Goal: Information Seeking & Learning: Find specific page/section

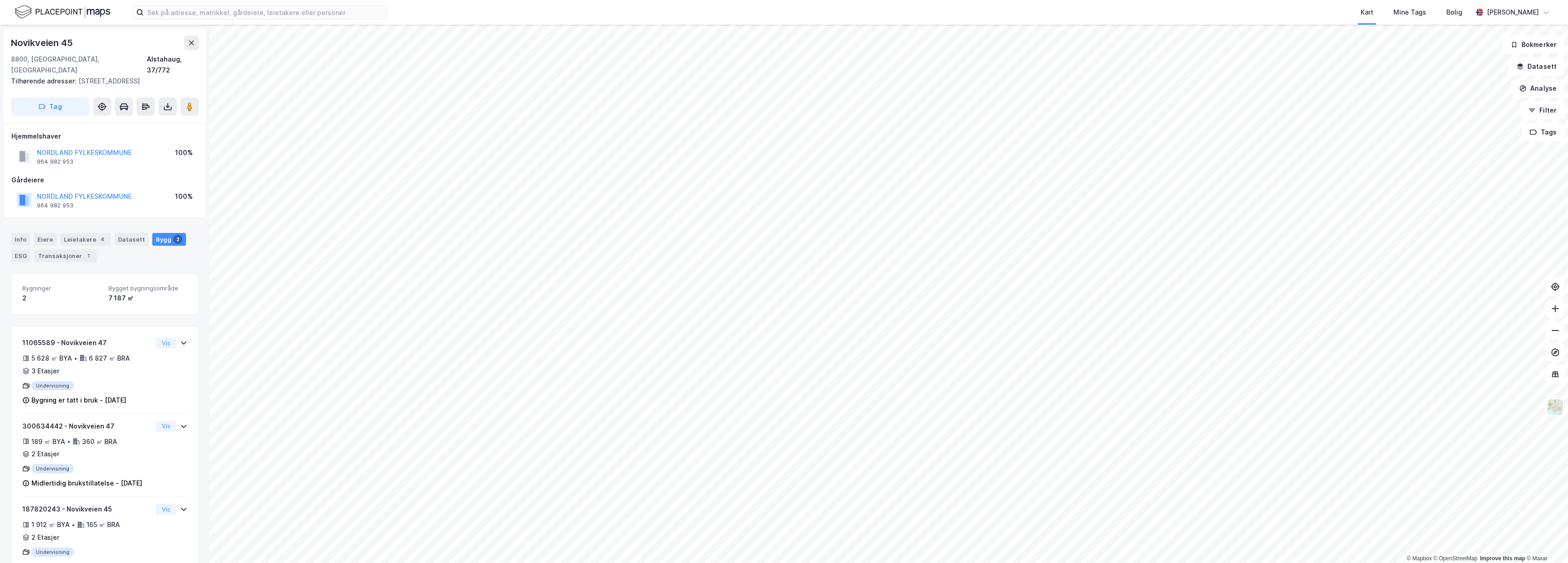
scroll to position [22, 0]
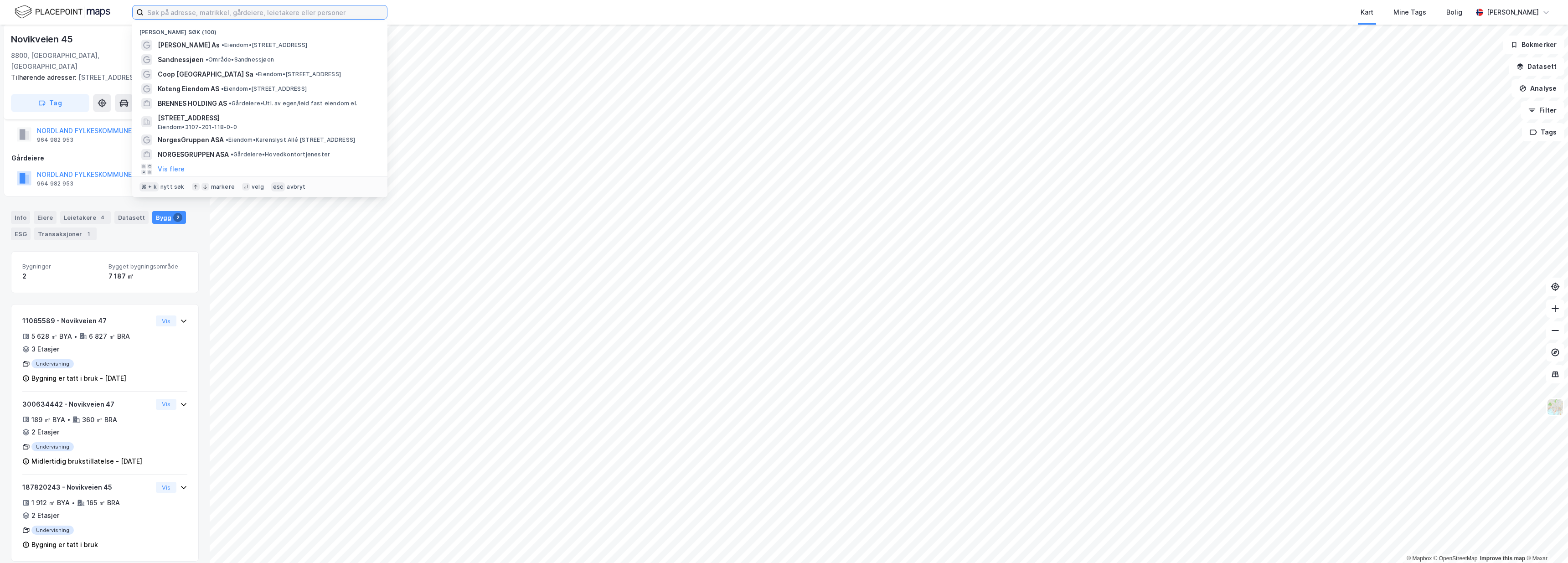
click at [362, 19] on input at bounding box center [265, 12] width 243 height 13
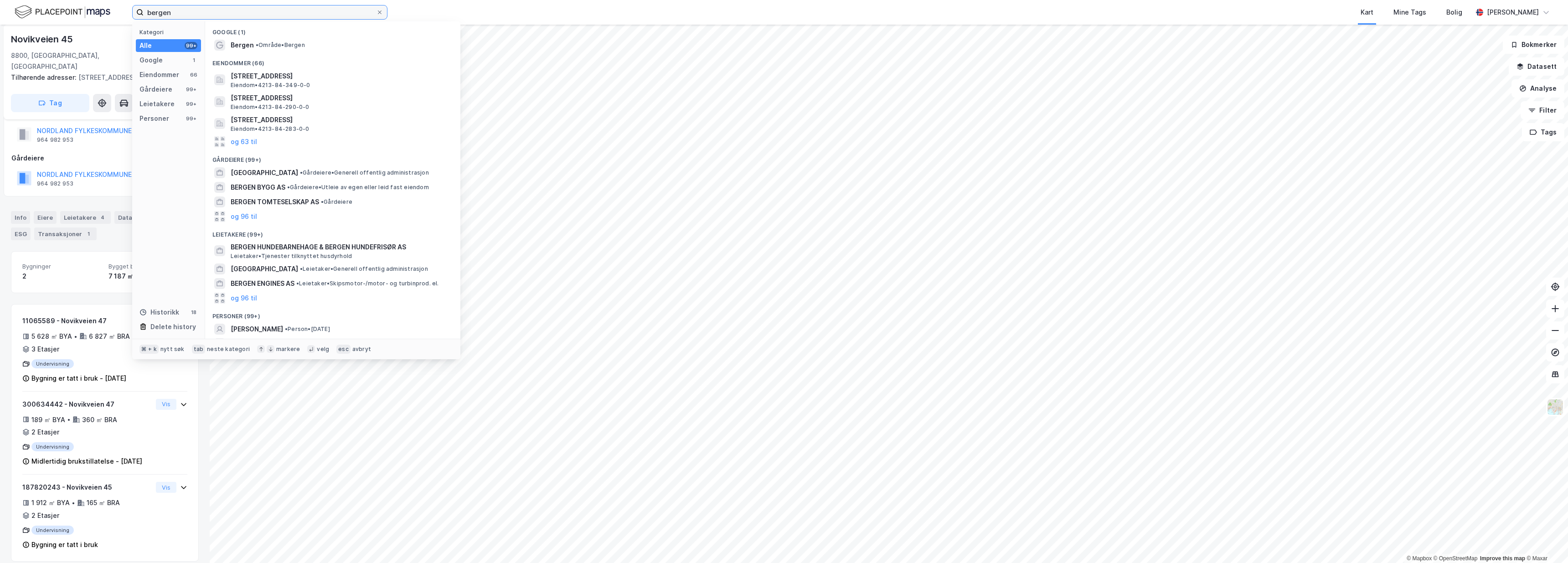
type input "bergen"
click at [343, 38] on div "Bergen • Område • Bergen" at bounding box center [332, 45] width 240 height 15
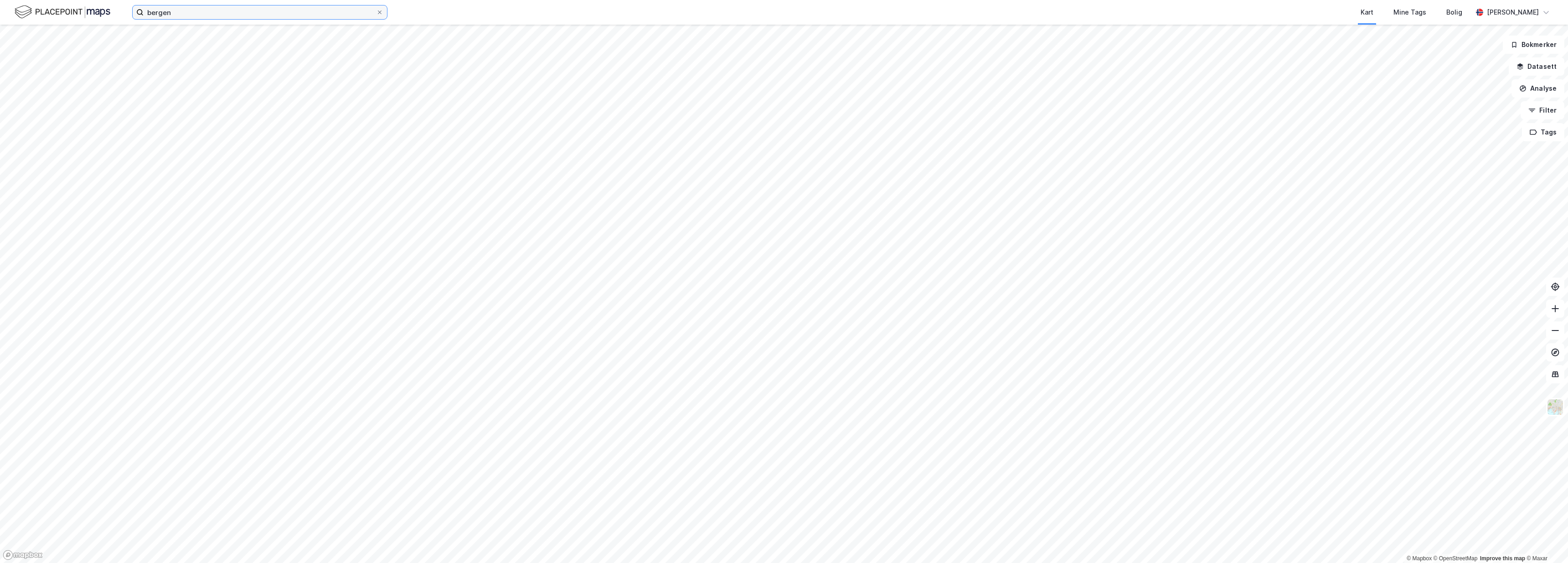
click at [348, 10] on input "bergen" at bounding box center [260, 12] width 233 height 13
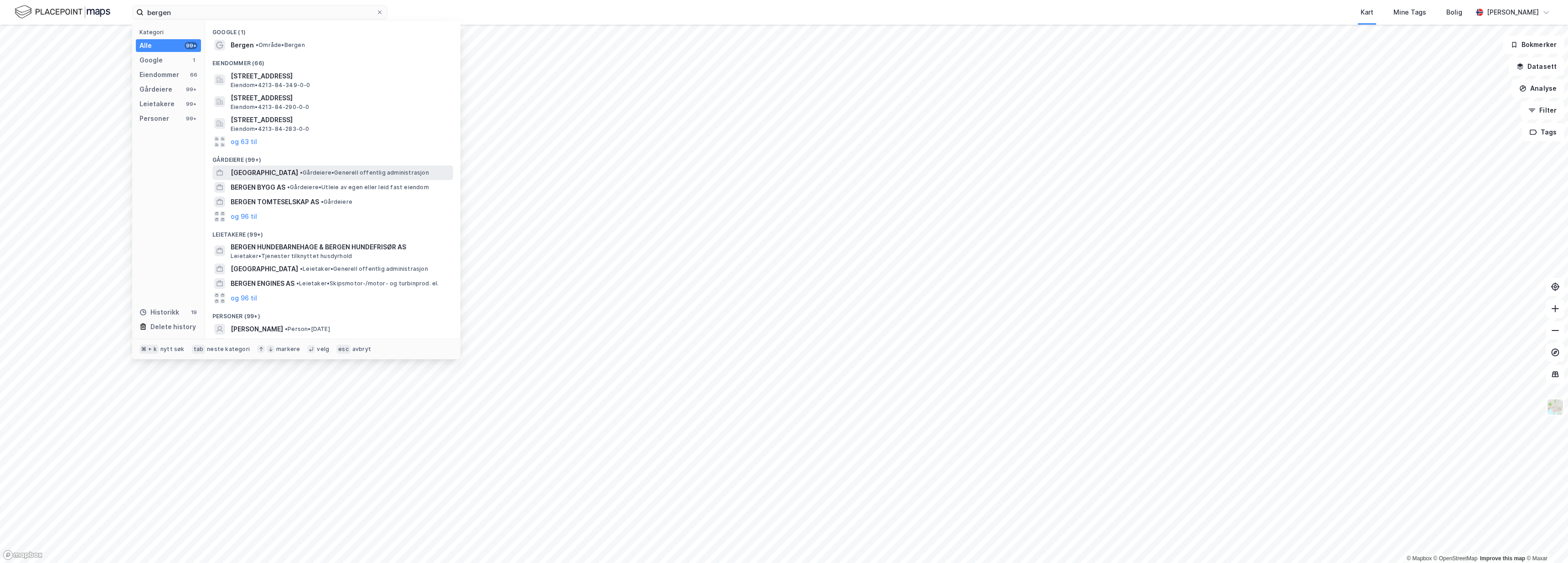
click at [327, 169] on span "• Gårdeiere • Generell offentlig administrasjon" at bounding box center [365, 173] width 129 height 7
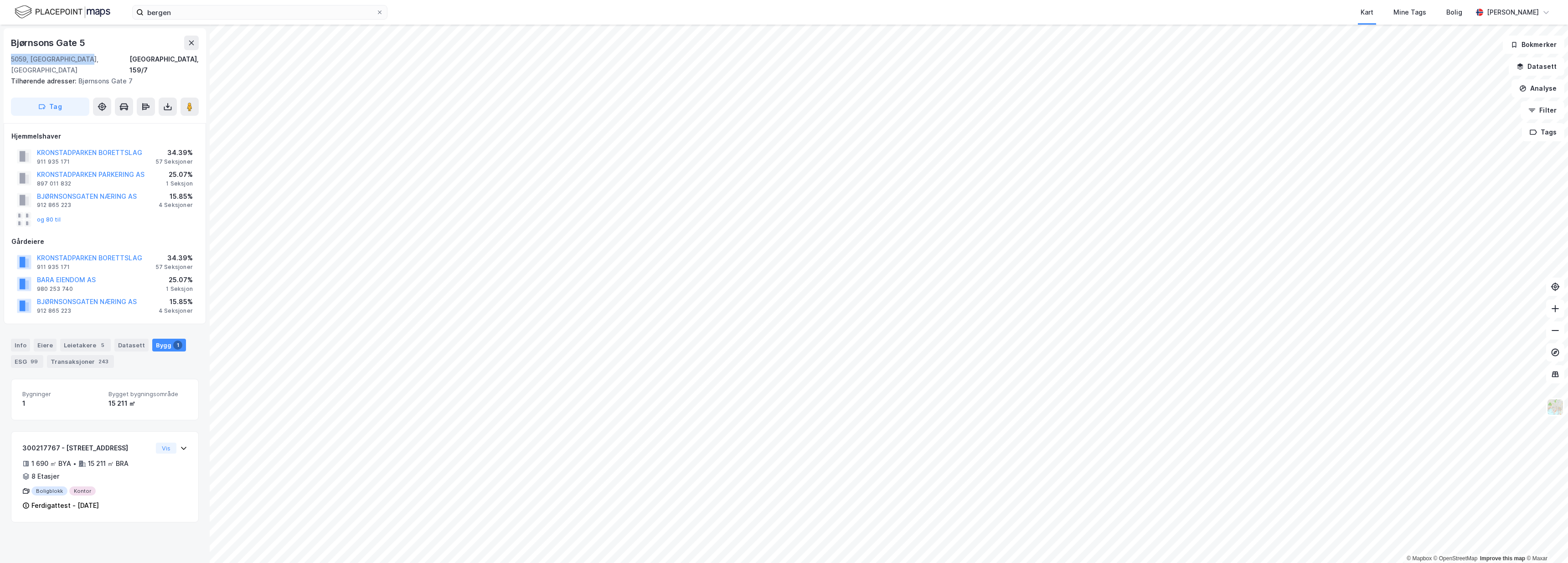
drag, startPoint x: 86, startPoint y: 59, endPoint x: 12, endPoint y: 59, distance: 74.0
click at [12, 59] on div "5059, Bergen, Vestland Bergen, 159/7" at bounding box center [105, 65] width 188 height 22
copy div "5059, Bergen, Vestland"
